Goal: Transaction & Acquisition: Purchase product/service

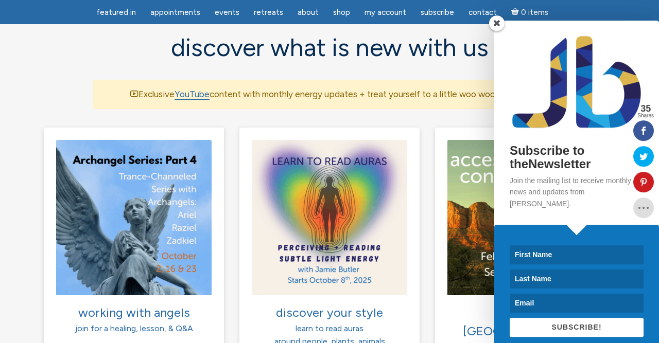
scroll to position [696, 0]
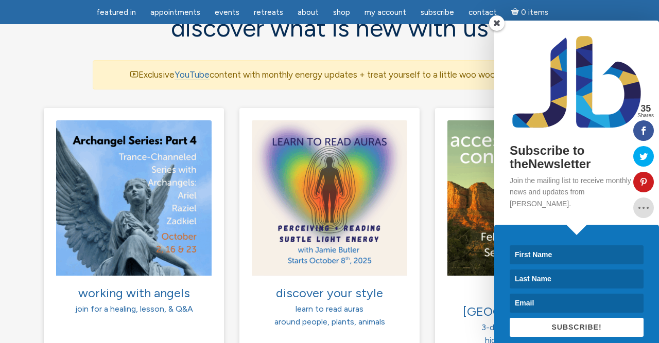
click at [496, 24] on span at bounding box center [496, 22] width 15 height 15
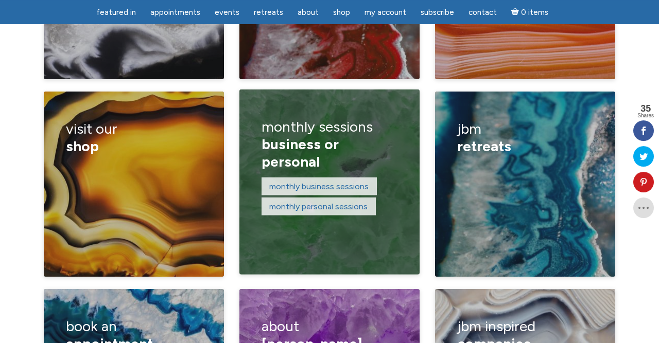
scroll to position [1565, 0]
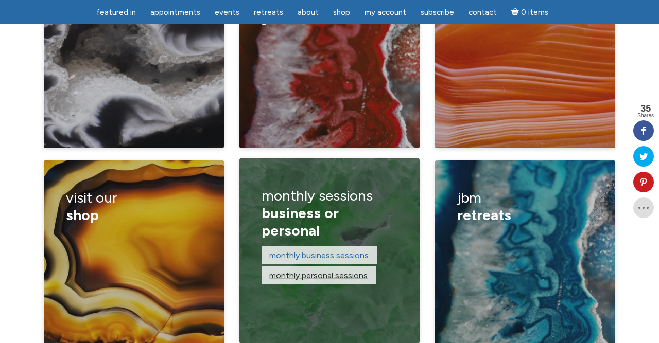
click at [327, 270] on link "monthly personal sessions" at bounding box center [318, 275] width 98 height 10
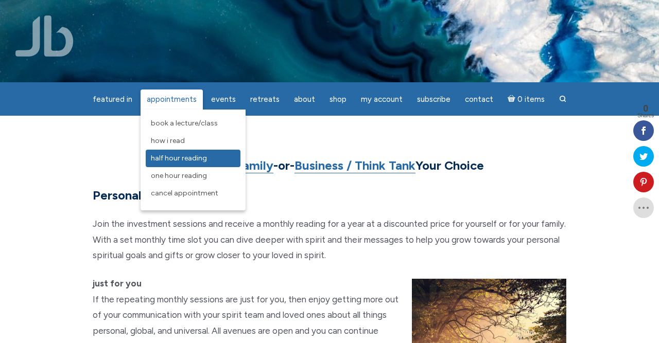
click at [165, 154] on link "Half Hour Reading" at bounding box center [193, 158] width 95 height 17
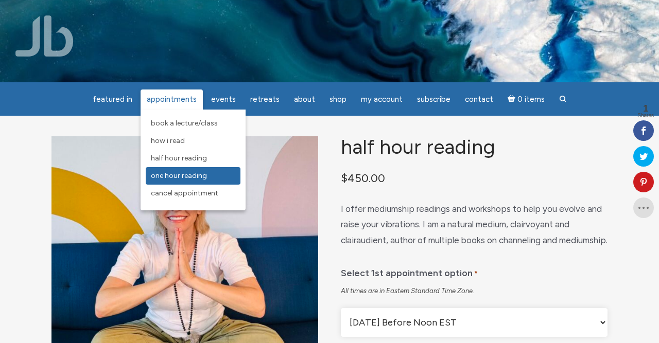
click at [191, 179] on span "One Hour Reading" at bounding box center [179, 175] width 56 height 9
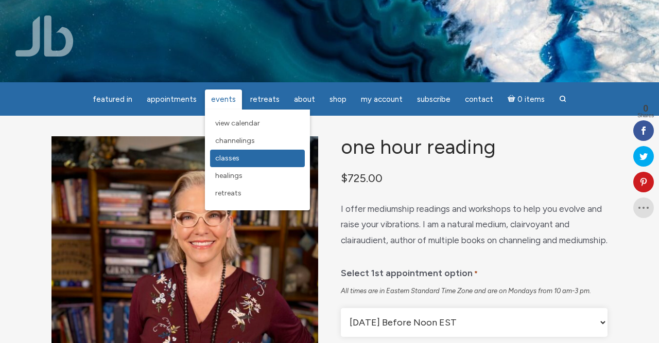
click at [233, 159] on span "Classes" at bounding box center [227, 158] width 24 height 9
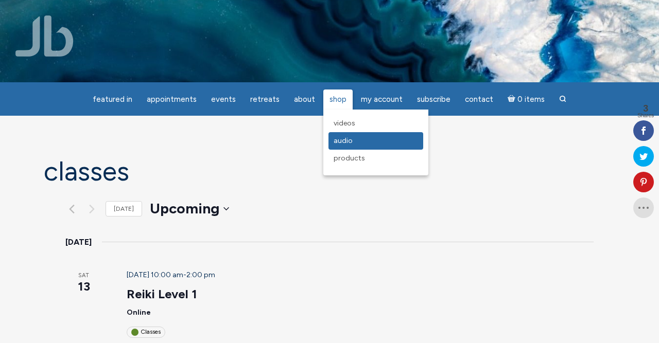
click at [341, 143] on span "Audio" at bounding box center [342, 140] width 19 height 9
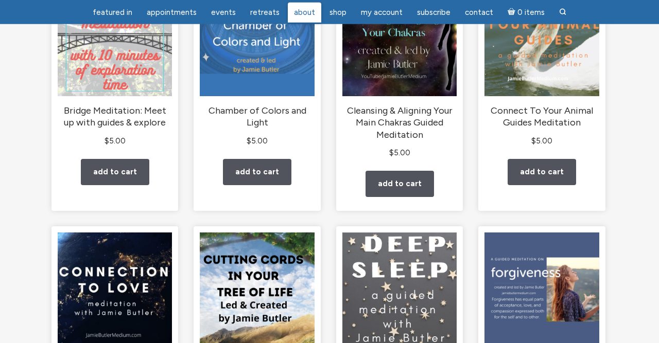
scroll to position [642, 0]
